Goal: Information Seeking & Learning: Learn about a topic

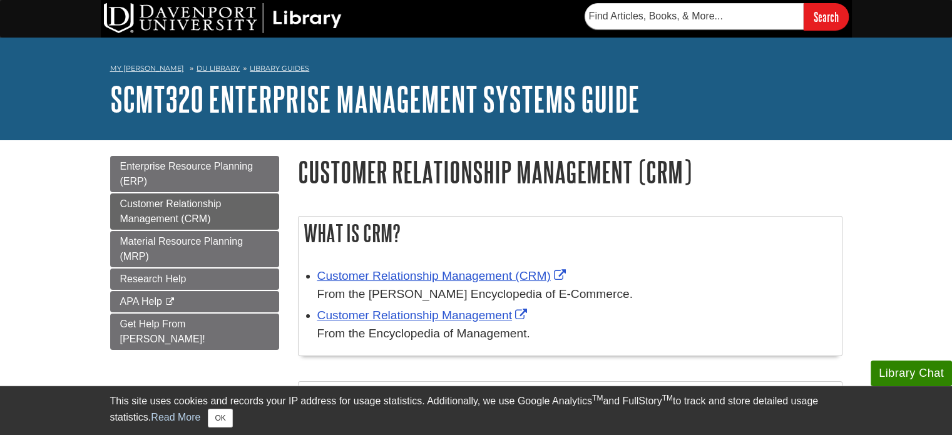
click at [514, 180] on h1 "Customer Relationship Management (CRM)" at bounding box center [570, 172] width 544 height 32
click at [656, 14] on input "text" at bounding box center [693, 16] width 219 height 26
paste input "Concepts in Enterprise Resource Planning."
click at [804, 3] on input "Search" at bounding box center [826, 16] width 45 height 27
click at [703, 11] on input "Concepts in Enterprise Resource Planning." at bounding box center [693, 16] width 219 height 26
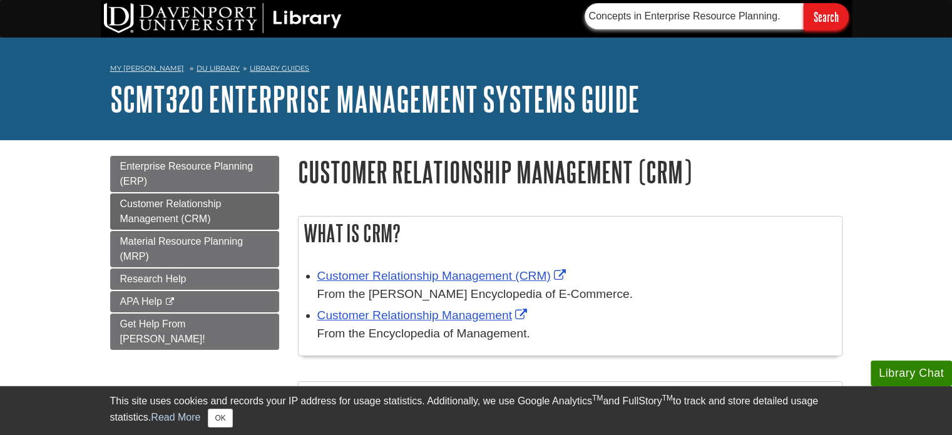
click at [703, 11] on input "Concepts in Enterprise Resource Planning." at bounding box center [693, 16] width 219 height 26
paste input "In Monk, E. & Wagner, B. (2013). Concepts in Enterprise Resource Planning. Ceng…"
type input "In Monk, E. & Wagner, B. (2013). Concepts in Enterprise Resource Planning. Ceng…"
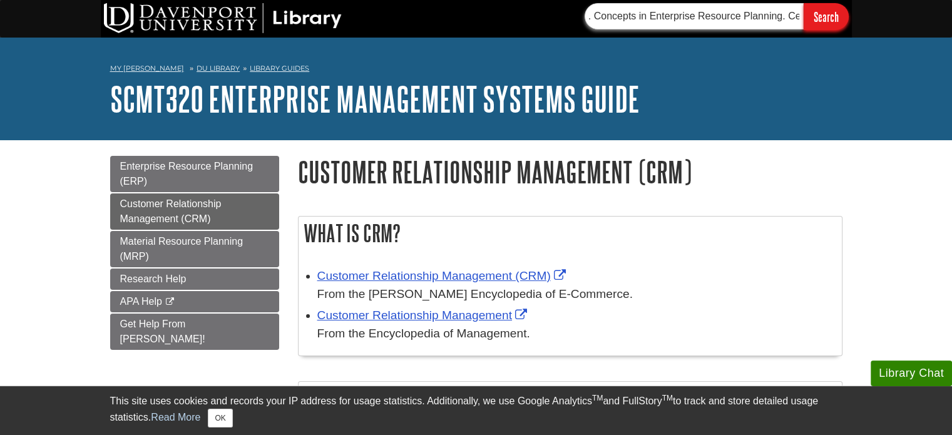
click at [804, 3] on input "Search" at bounding box center [826, 16] width 45 height 27
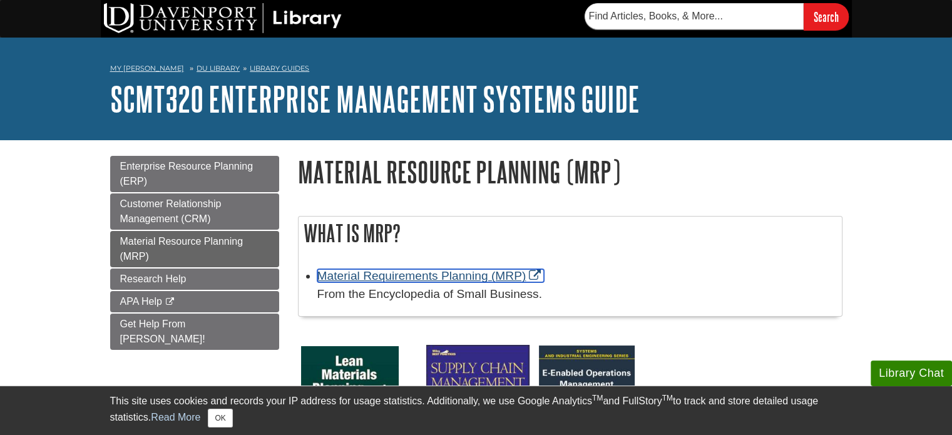
click at [477, 280] on link "Material Requirements Planning (MRP)" at bounding box center [430, 275] width 227 height 13
